Goal: Task Accomplishment & Management: Use online tool/utility

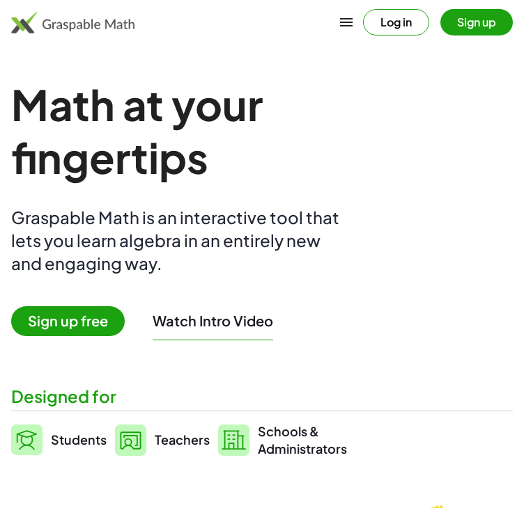
click at [95, 317] on span "Sign up free" at bounding box center [67, 321] width 113 height 30
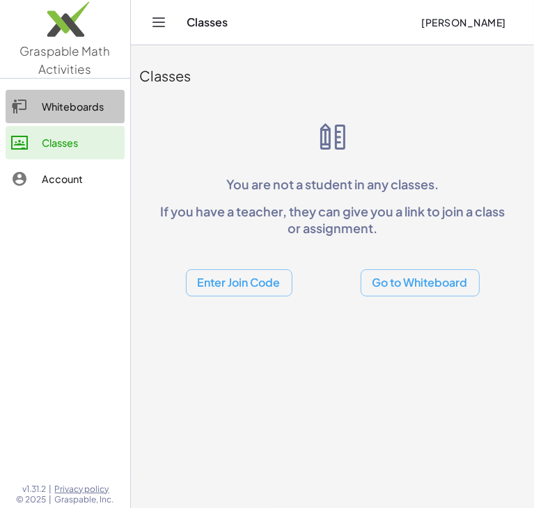
click at [70, 107] on div "Whiteboards" at bounding box center [80, 106] width 77 height 17
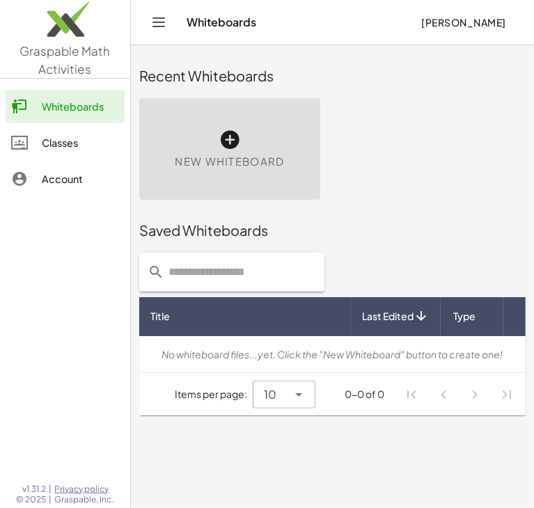
click at [228, 135] on icon at bounding box center [230, 140] width 22 height 22
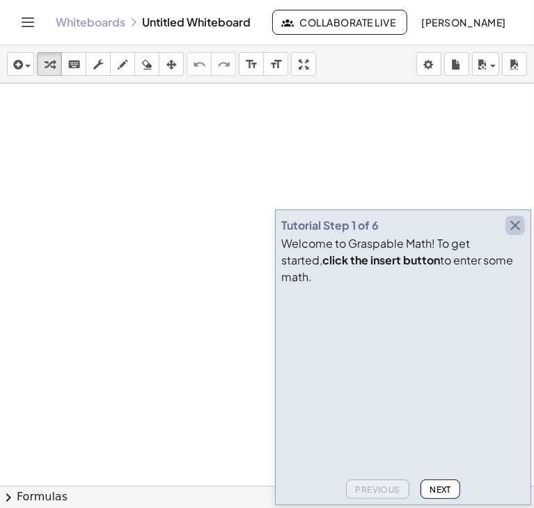
click at [510, 234] on icon "button" at bounding box center [515, 225] width 17 height 17
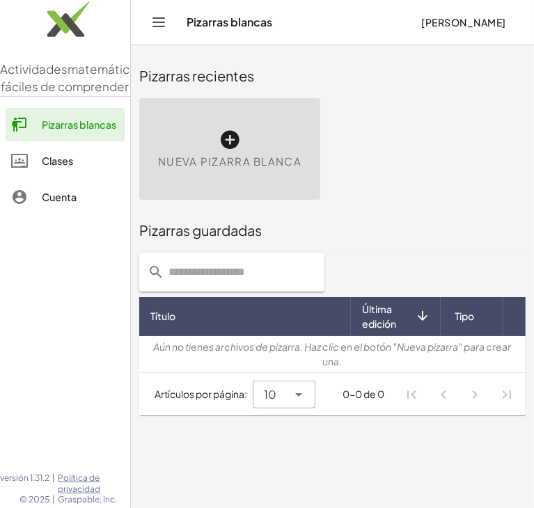
click at [54, 178] on link "Clases" at bounding box center [65, 160] width 119 height 33
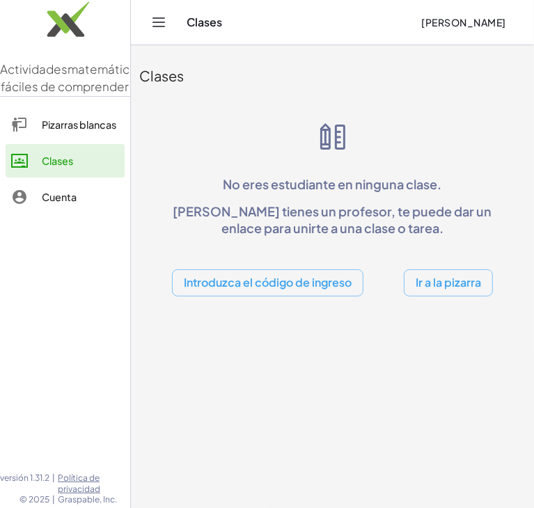
click at [442, 272] on button "Ir a la pizarra" at bounding box center [448, 282] width 89 height 27
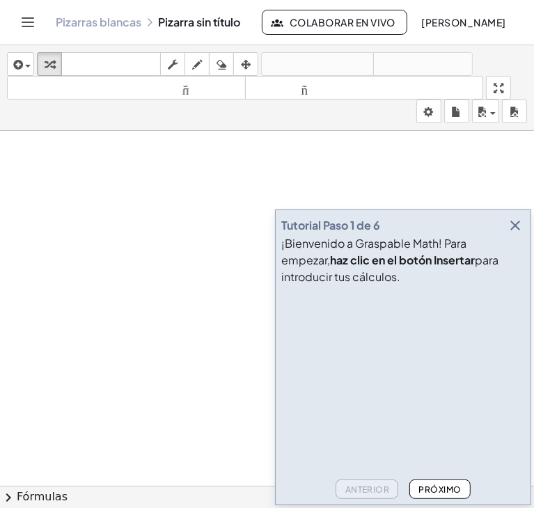
click at [521, 226] on icon "button" at bounding box center [515, 225] width 17 height 17
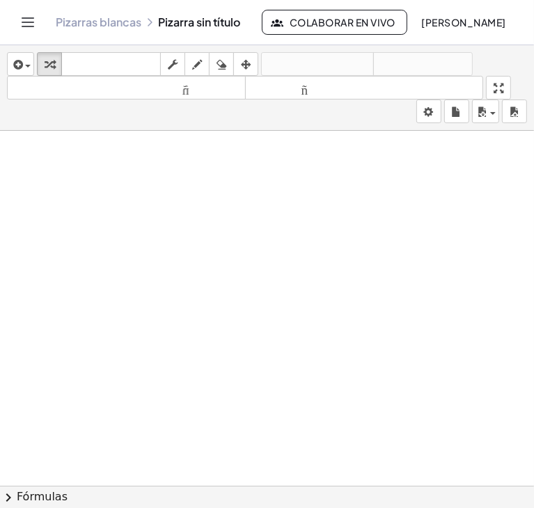
click at [233, 253] on div at bounding box center [267, 486] width 534 height 710
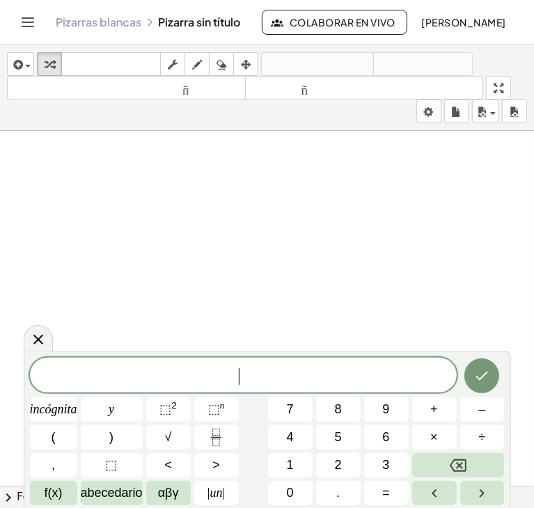
click at [205, 372] on span "​" at bounding box center [243, 376] width 427 height 19
click at [45, 335] on icon at bounding box center [38, 339] width 17 height 17
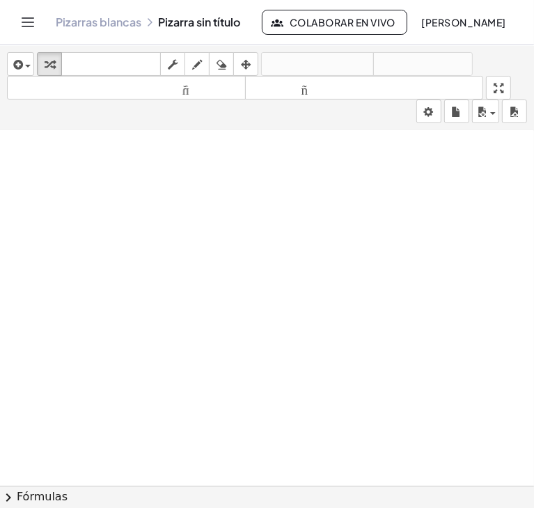
scroll to position [617, 0]
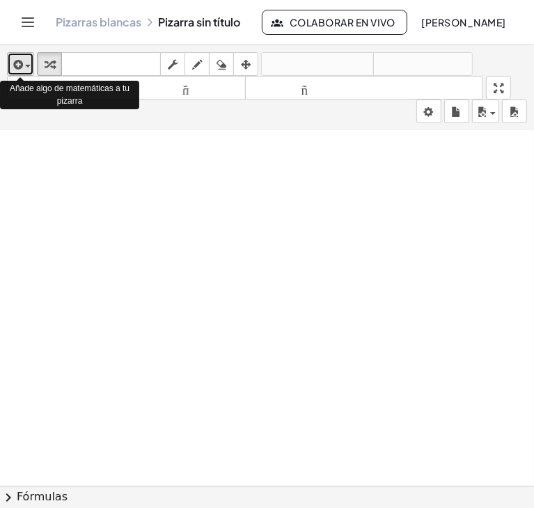
click at [13, 66] on icon "button" at bounding box center [16, 64] width 13 height 17
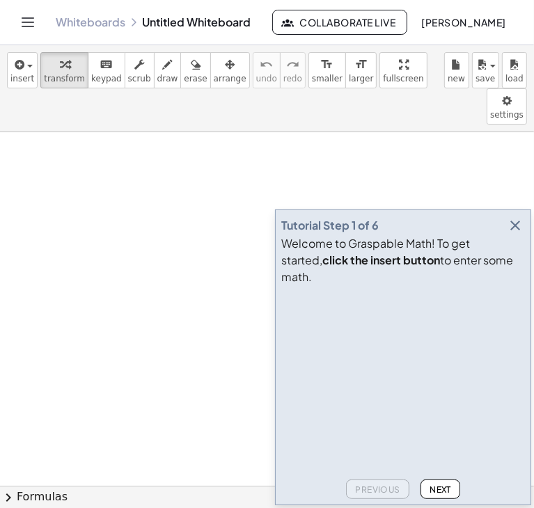
click at [517, 234] on icon "button" at bounding box center [515, 225] width 17 height 17
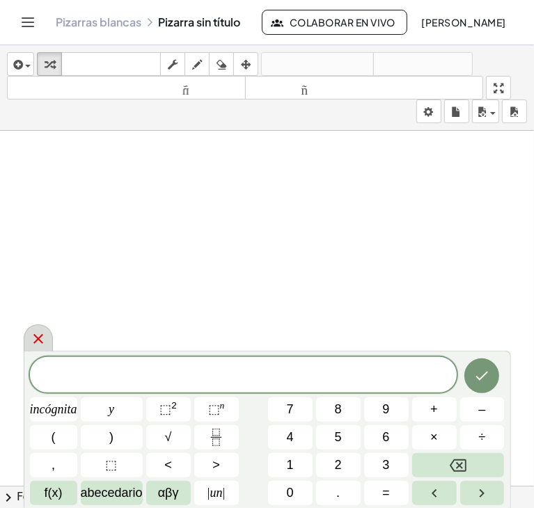
click at [34, 343] on icon at bounding box center [38, 339] width 10 height 10
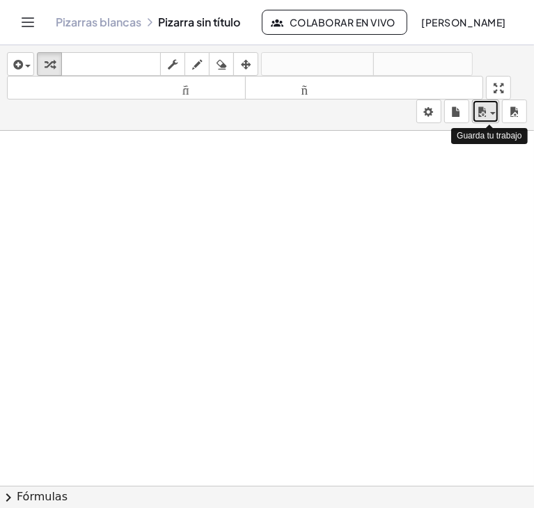
click at [489, 109] on span "button" at bounding box center [488, 114] width 3 height 10
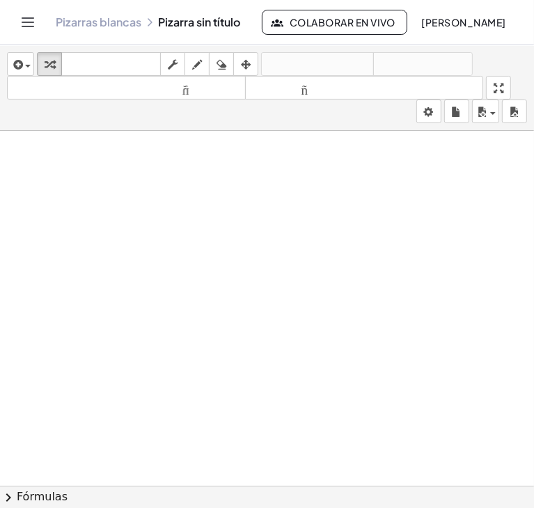
click at [25, 22] on icon "Cambiar navegación" at bounding box center [28, 22] width 12 height 8
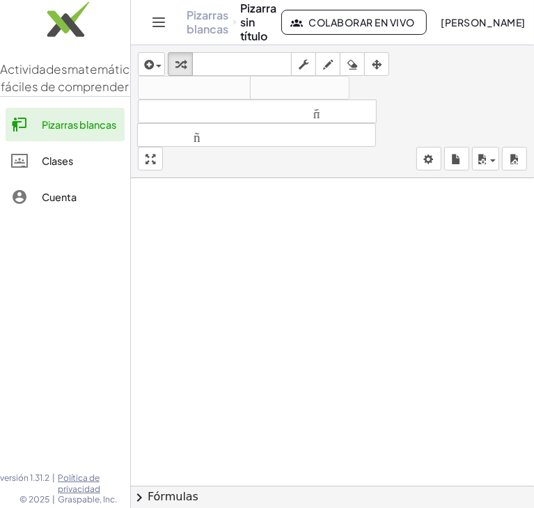
click at [73, 131] on font "Pizarras blancas" at bounding box center [79, 124] width 74 height 13
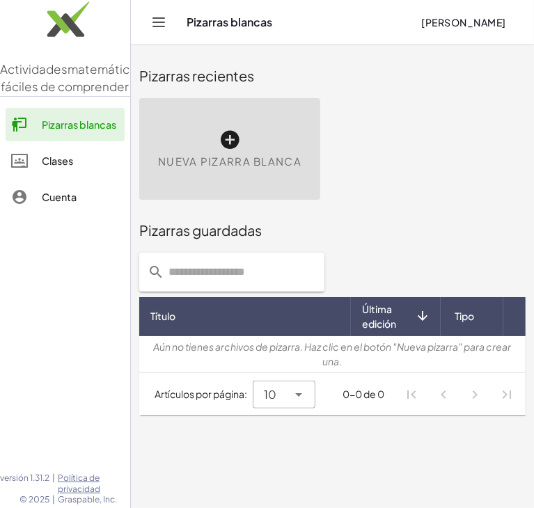
click at [187, 161] on font "Nueva pizarra blanca" at bounding box center [229, 161] width 143 height 13
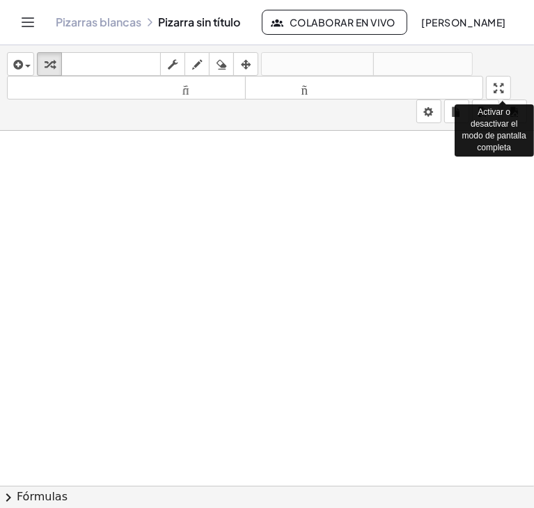
drag, startPoint x: 508, startPoint y: 84, endPoint x: 1044, endPoint y: 145, distance: 538.8
click at [533, 145] on div "insertar Seleccione uno: Expresión matemática Función Texto Vídeo de YouTube Gr…" at bounding box center [267, 276] width 534 height 463
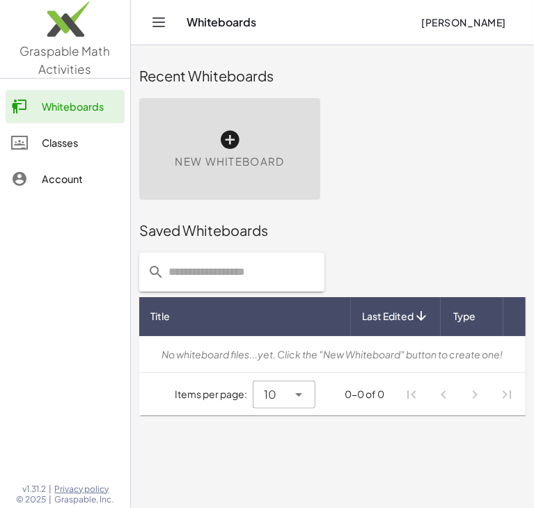
click at [159, 22] on icon "Toggle navigation" at bounding box center [159, 22] width 12 height 8
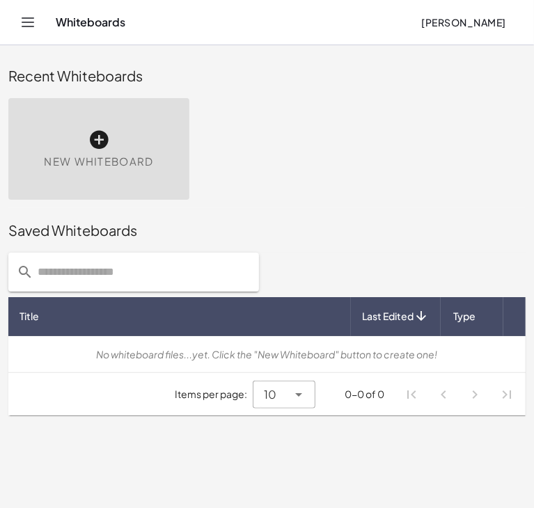
click at [404, 323] on span "Last Edited" at bounding box center [388, 316] width 52 height 15
